Goal: Navigation & Orientation: Find specific page/section

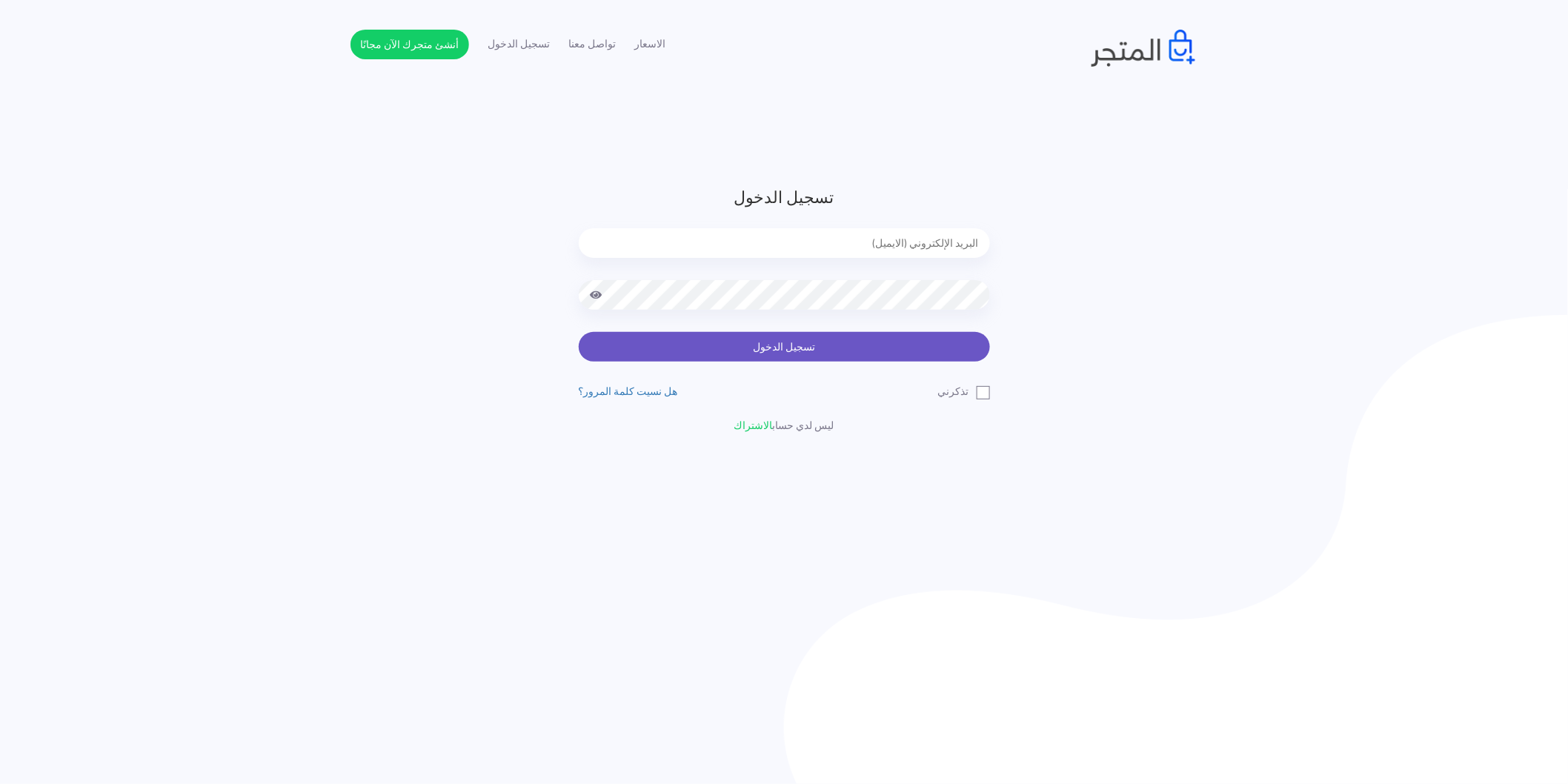
type input "[EMAIL_ADDRESS][DOMAIN_NAME]"
click at [961, 350] on button "تسجيل الدخول" at bounding box center [784, 347] width 412 height 30
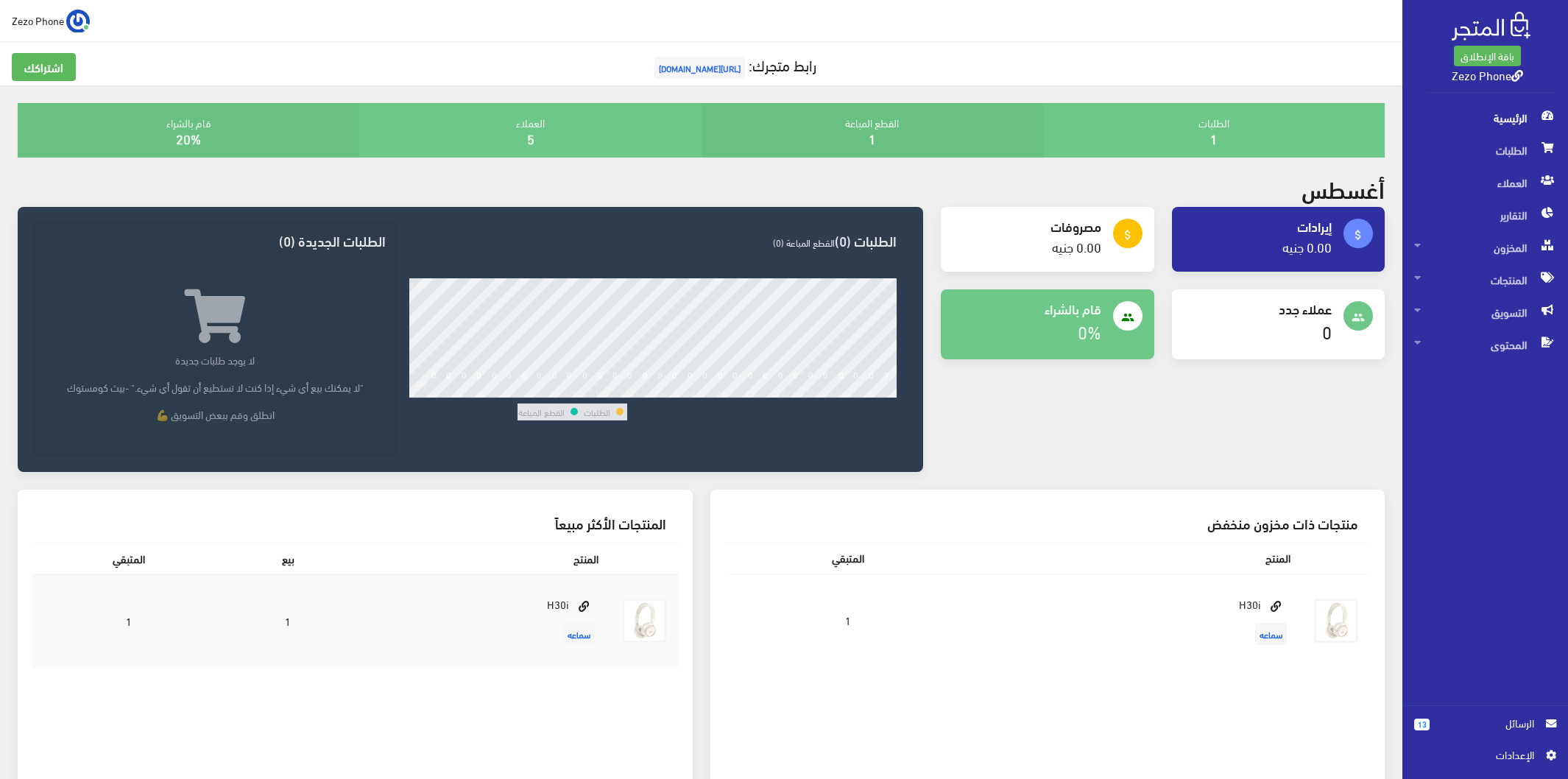
click at [508, 130] on div "العملاء 5" at bounding box center [530, 130] width 341 height 54
click at [261, 133] on h4 "20%" at bounding box center [188, 138] width 318 height 15
click at [1505, 276] on span "المنتجات" at bounding box center [1485, 280] width 142 height 32
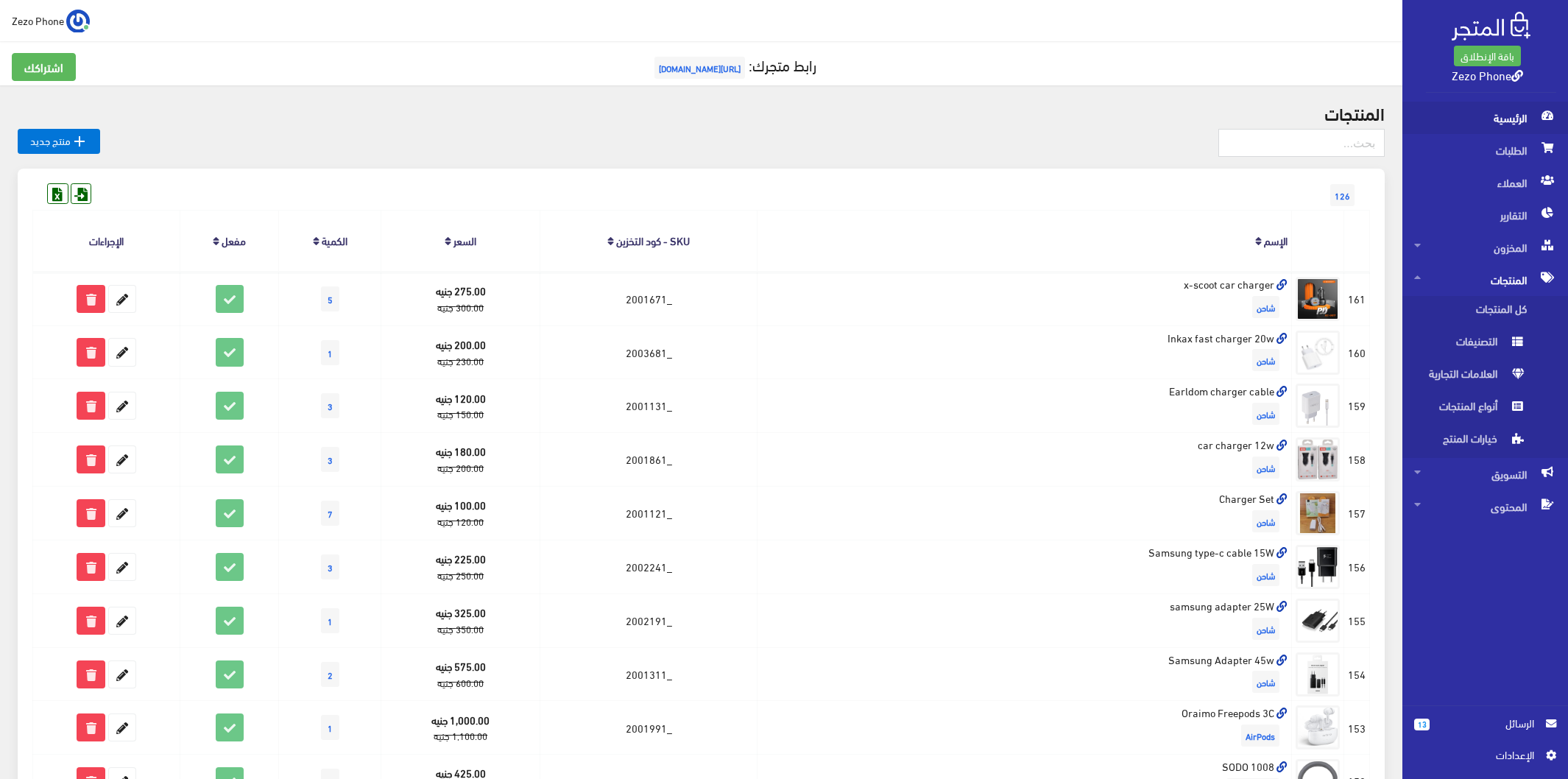
click at [1499, 113] on span "الرئيسية" at bounding box center [1485, 117] width 142 height 32
